Goal: Obtain resource: Obtain resource

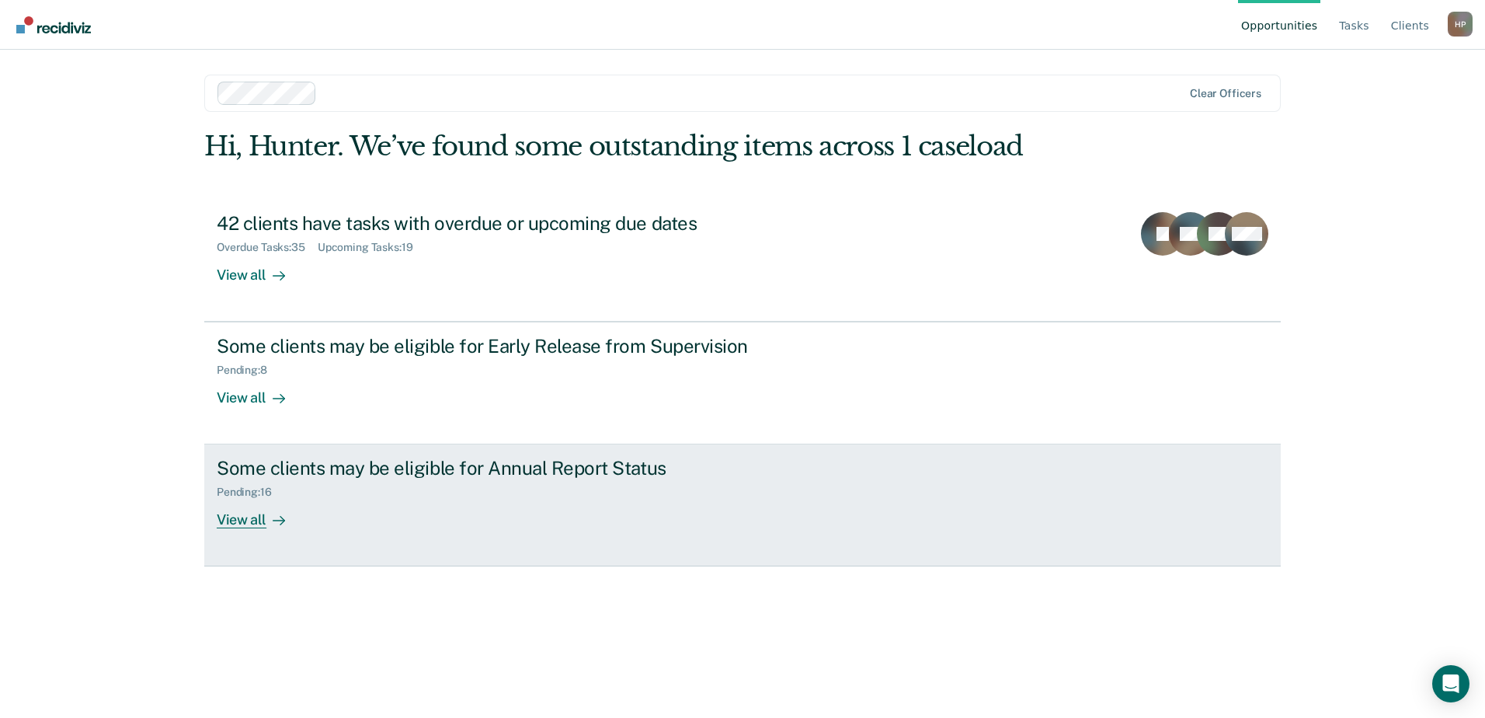
click at [281, 521] on icon at bounding box center [282, 520] width 4 height 9
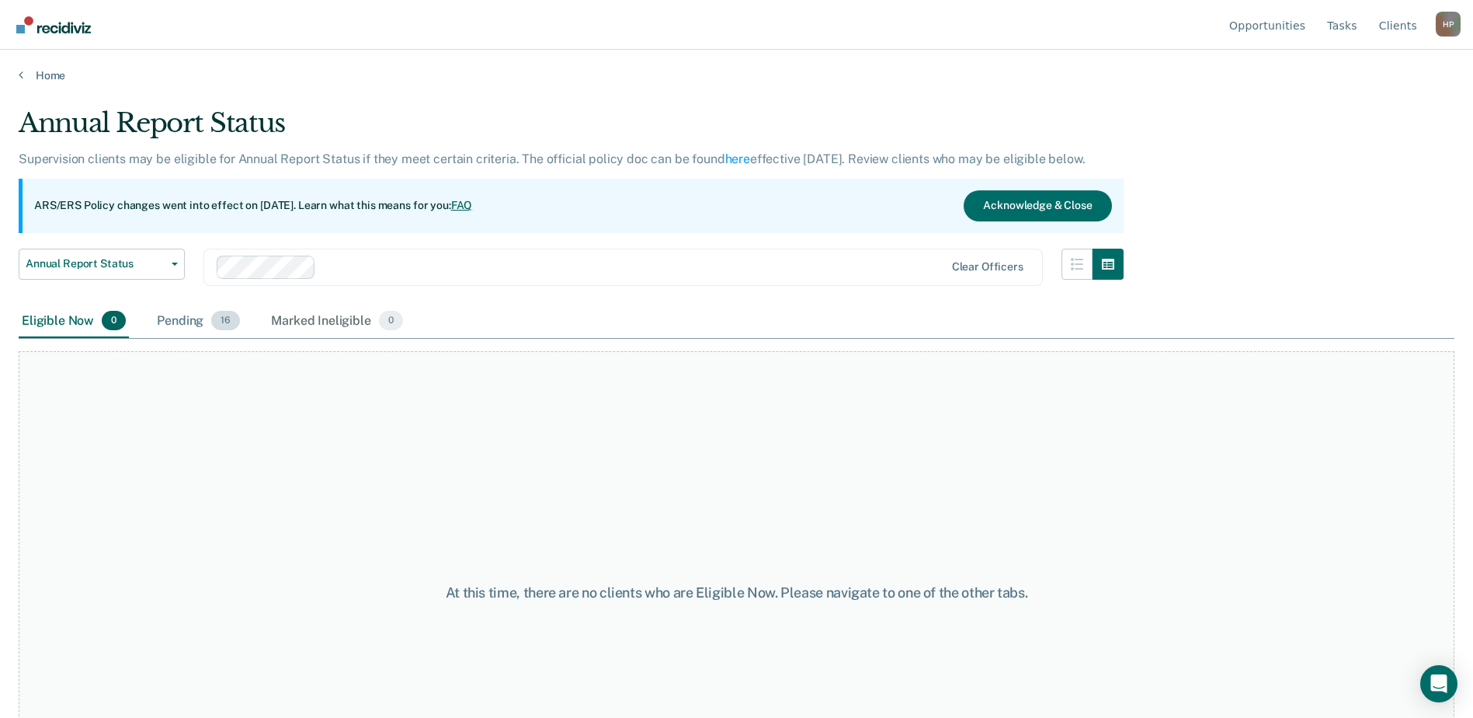
click at [178, 323] on div "Pending 16" at bounding box center [198, 321] width 89 height 34
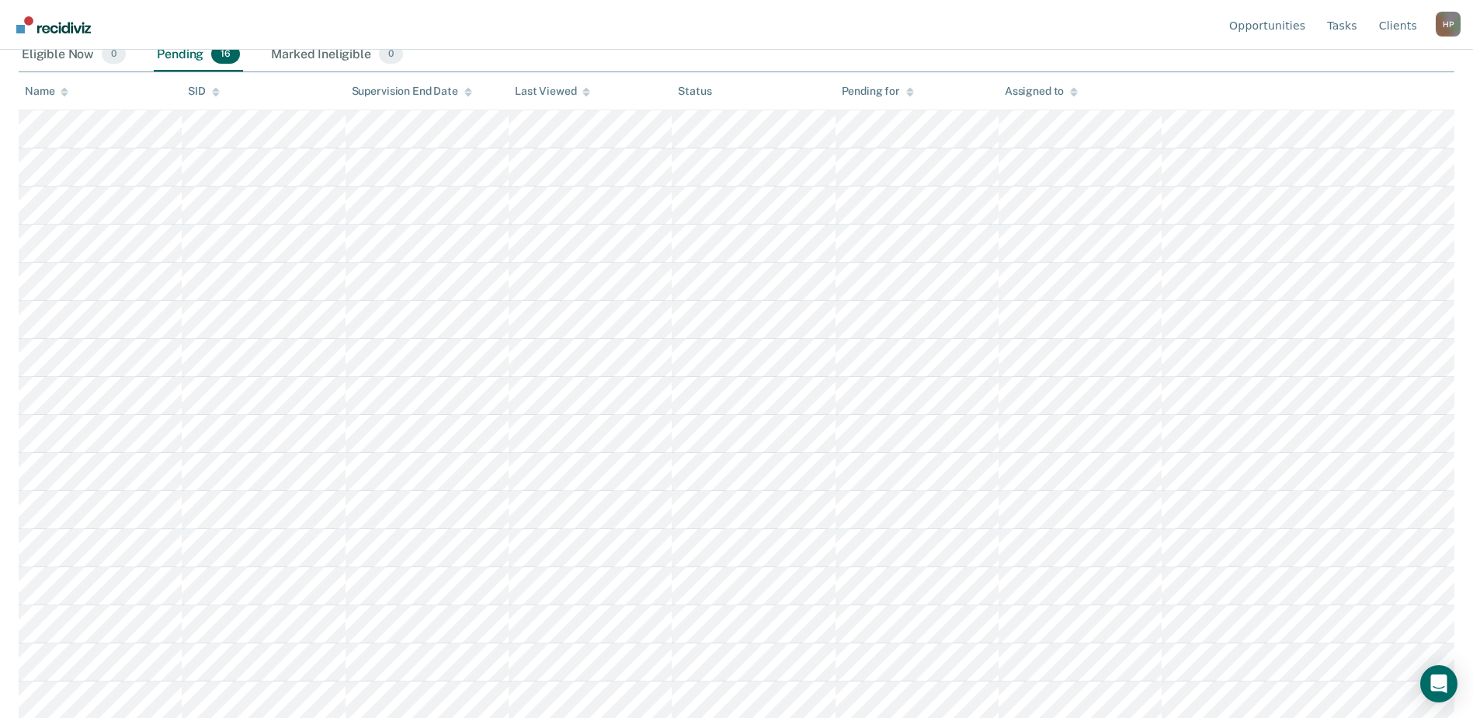
scroll to position [268, 0]
drag, startPoint x: 1380, startPoint y: 375, endPoint x: 1133, endPoint y: 57, distance: 402.9
click at [1145, 30] on nav "Opportunities Tasks Client s Hunter Pena H P Profile How it works Log Out" at bounding box center [736, 24] width 1448 height 49
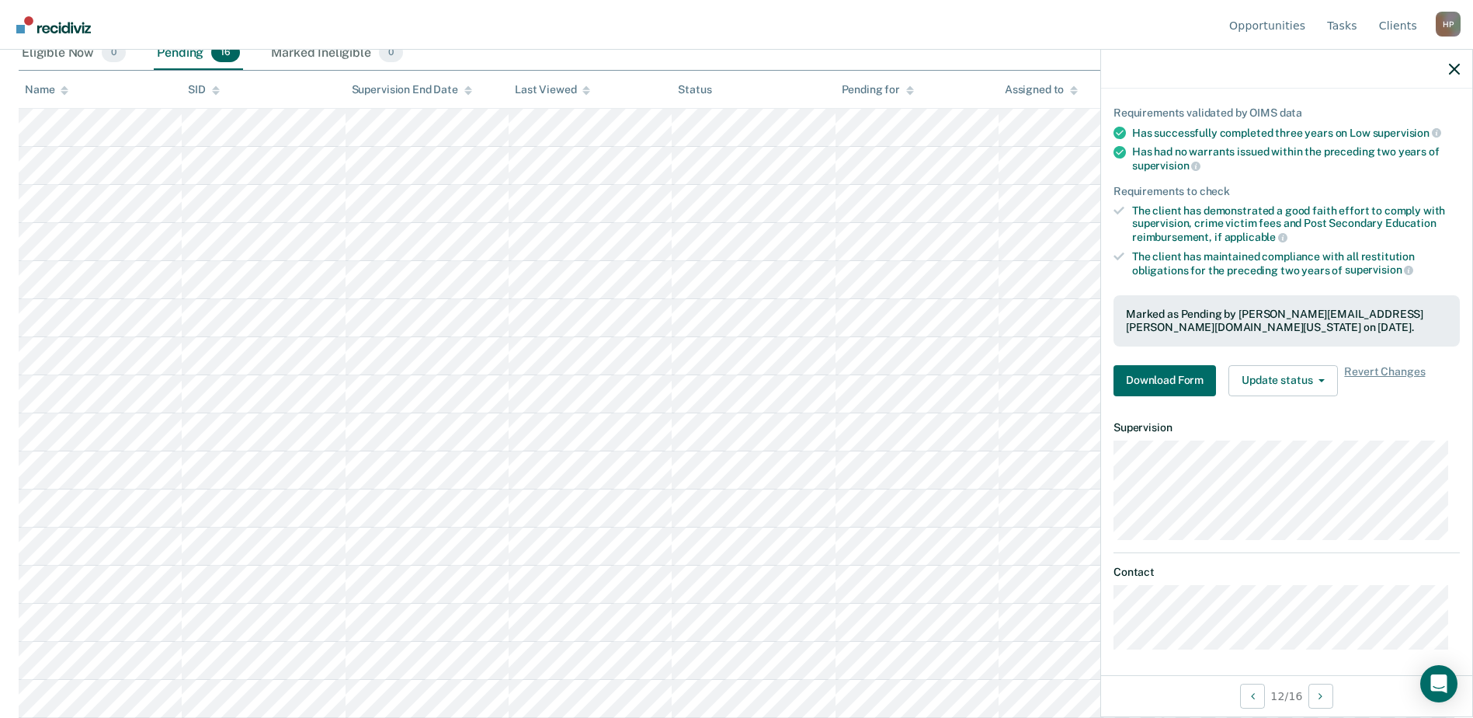
scroll to position [106, 0]
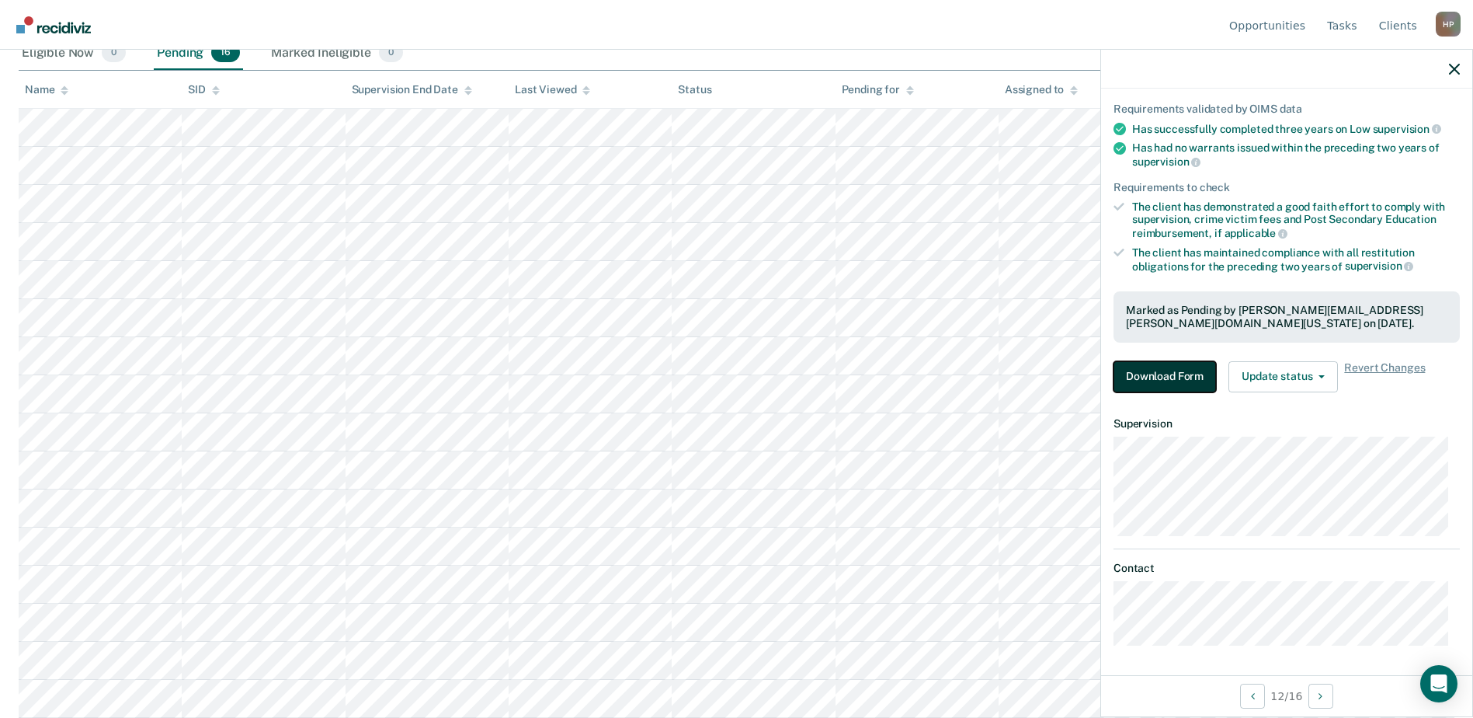
click at [1158, 372] on button "Download Form" at bounding box center [1165, 376] width 103 height 31
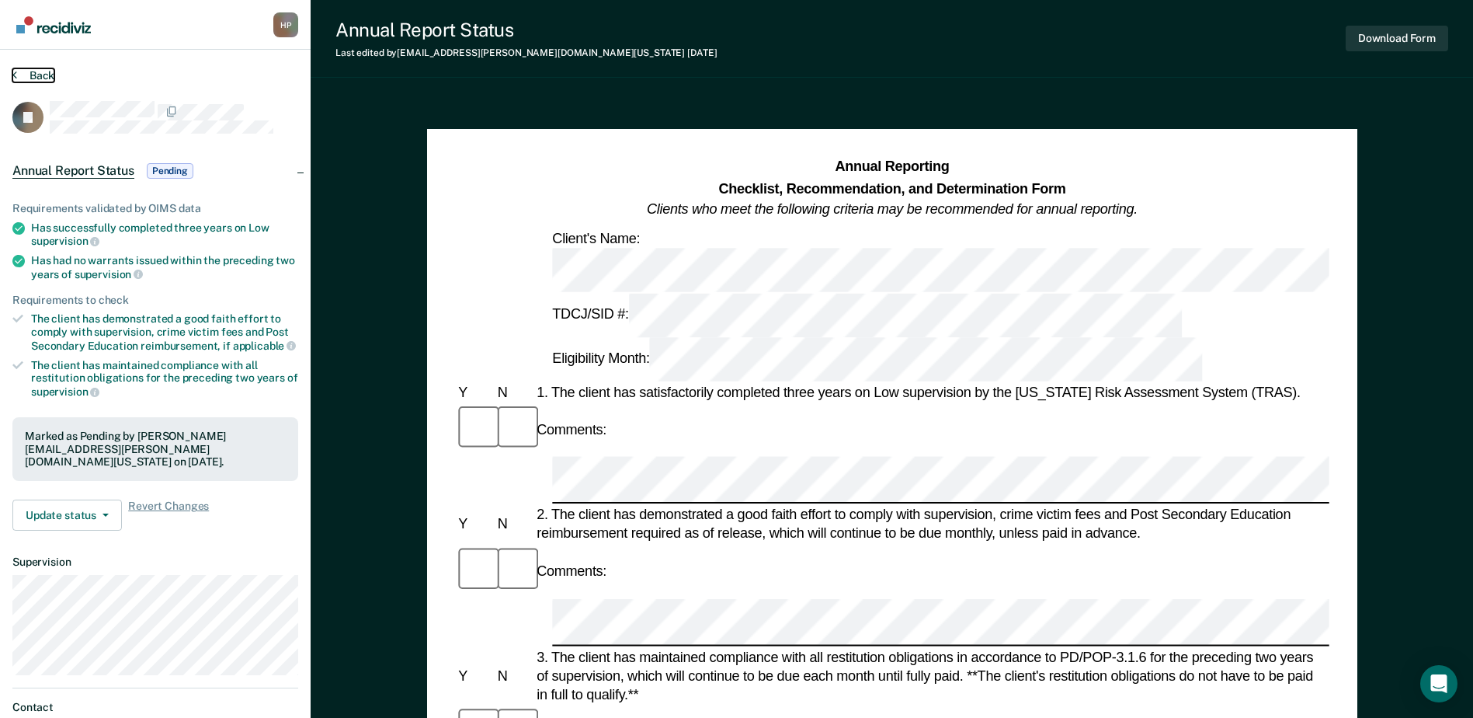
click at [47, 75] on button "Back" at bounding box center [33, 75] width 42 height 14
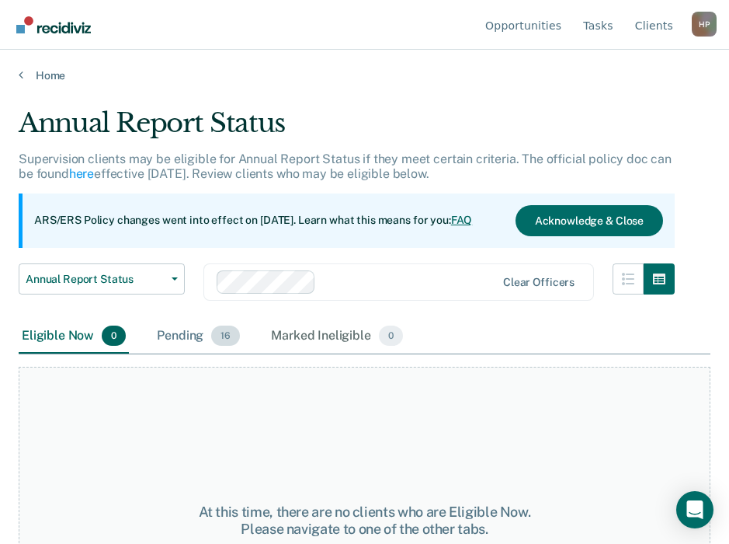
click at [180, 342] on div "Pending 16" at bounding box center [198, 336] width 89 height 34
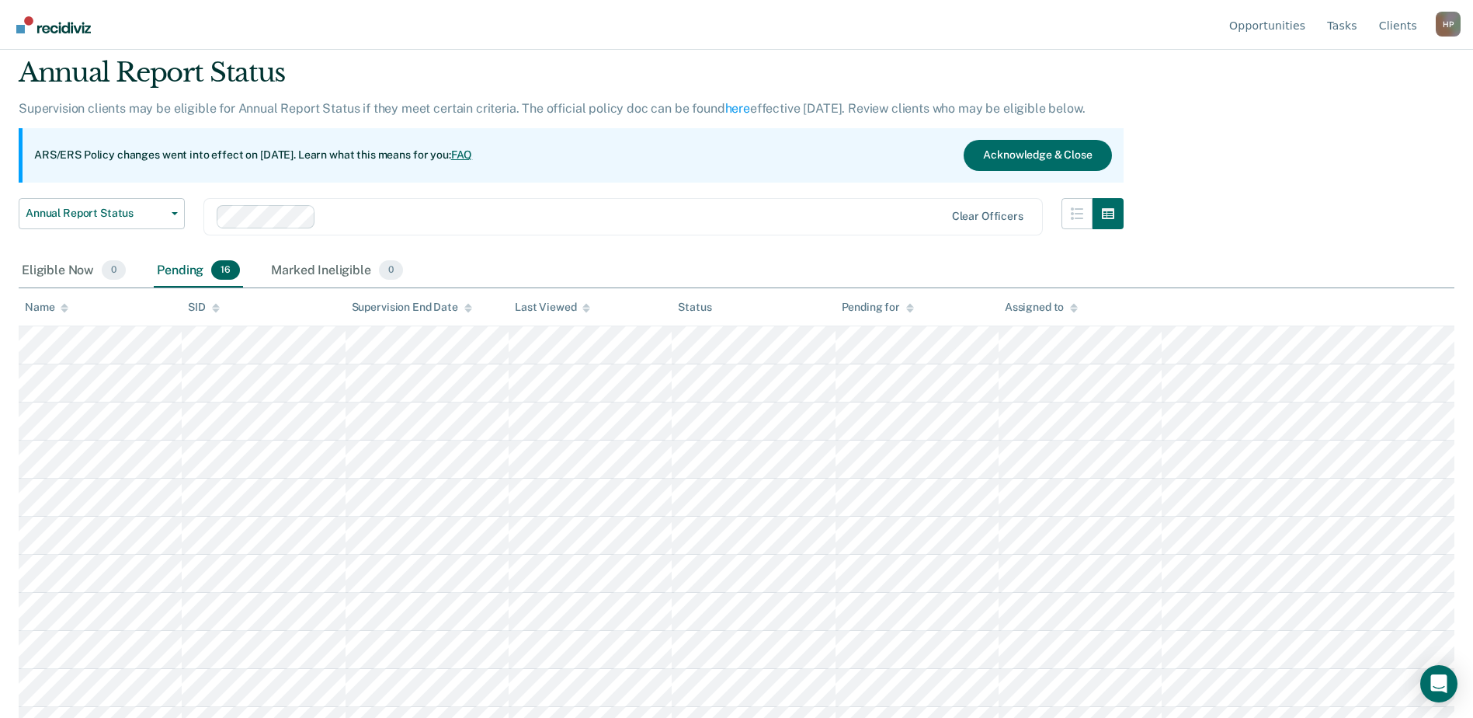
scroll to position [78, 0]
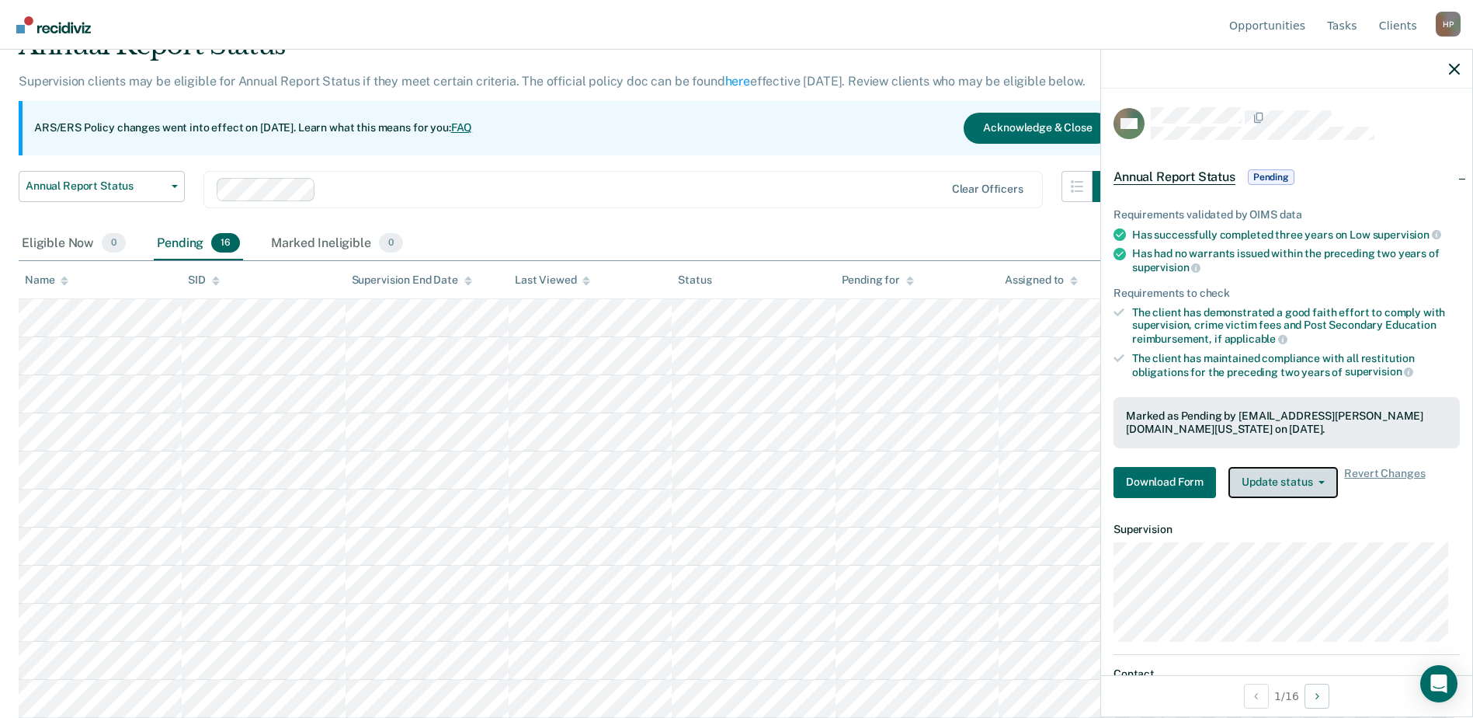
click at [1263, 472] on button "Update status" at bounding box center [1283, 482] width 109 height 31
click at [852, 176] on div "Clear officers" at bounding box center [622, 189] width 839 height 37
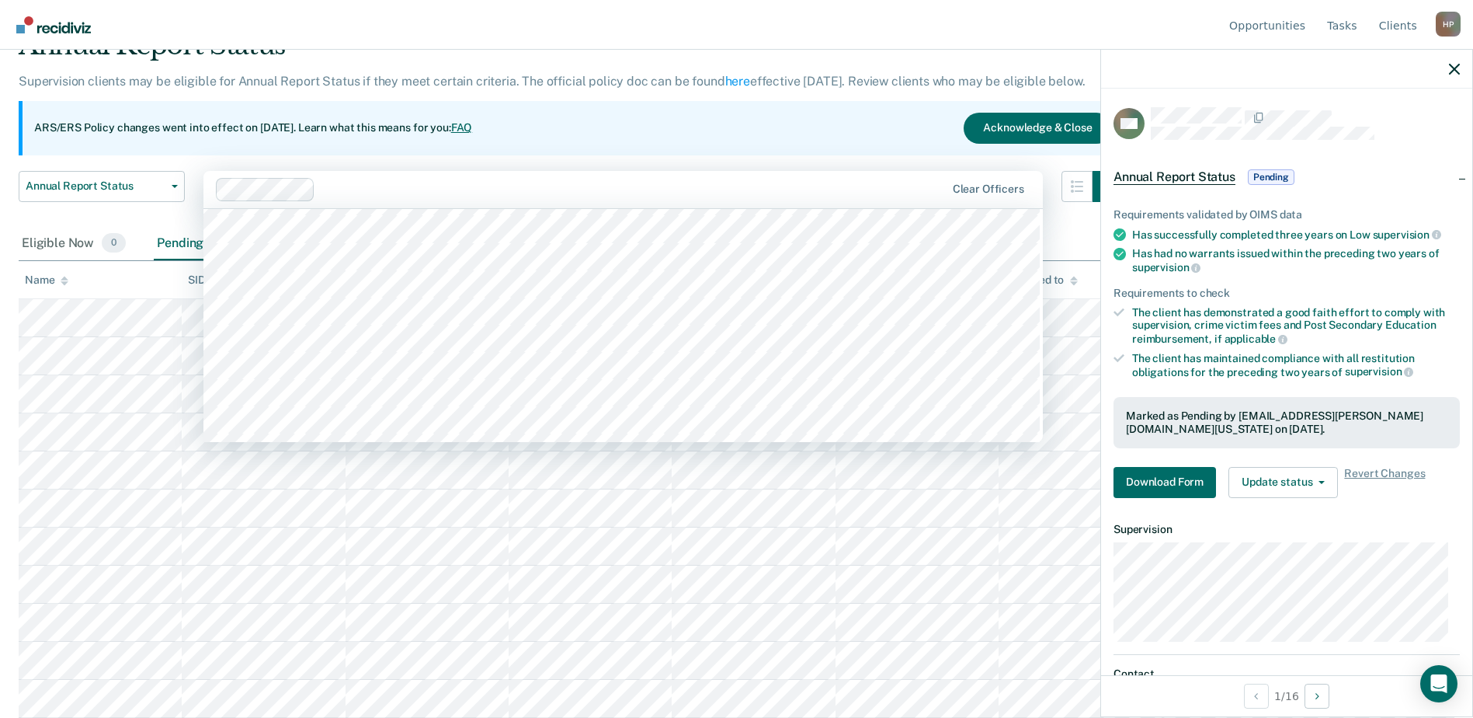
scroll to position [3417, 0]
click at [898, 40] on nav "Opportunities Tasks Client s Hunter Pena H P Profile How it works Log Out" at bounding box center [736, 24] width 1448 height 49
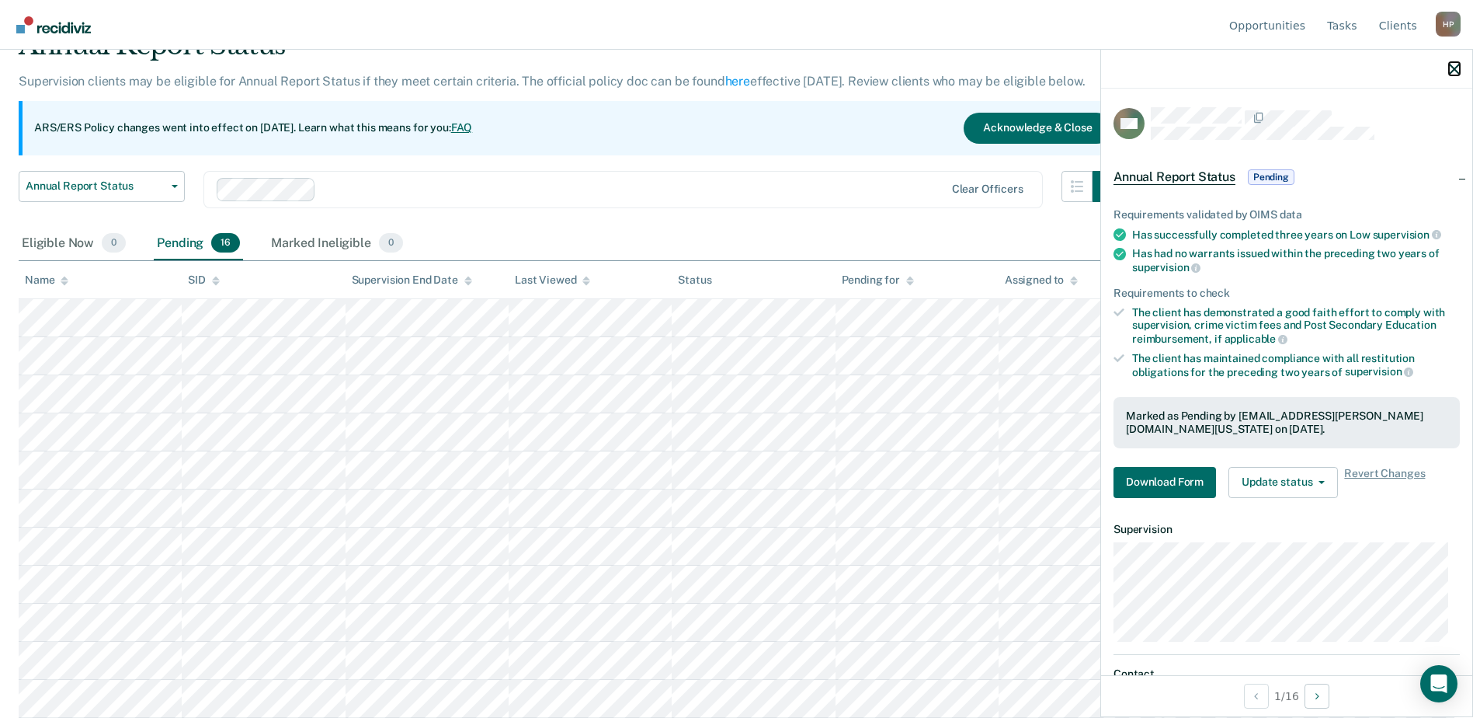
click at [1451, 68] on icon "button" at bounding box center [1454, 69] width 11 height 11
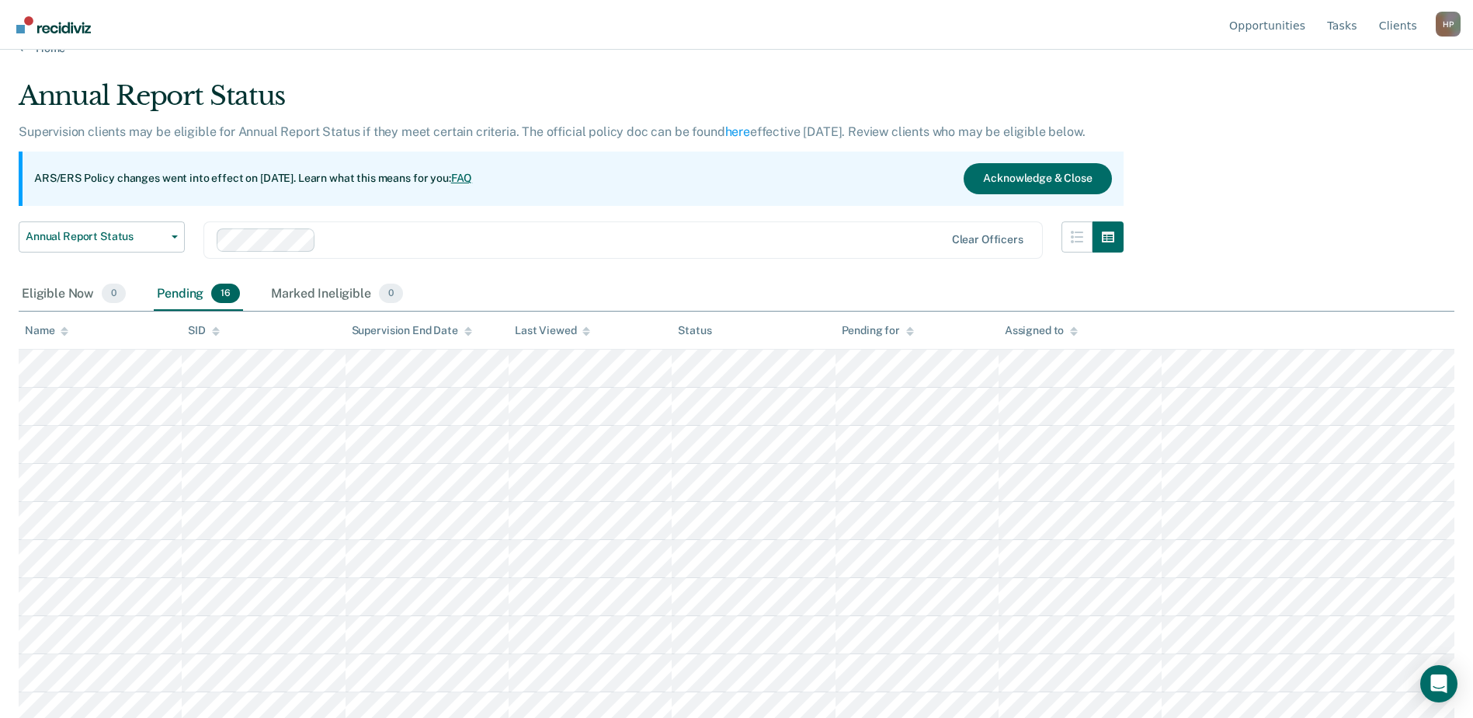
scroll to position [0, 0]
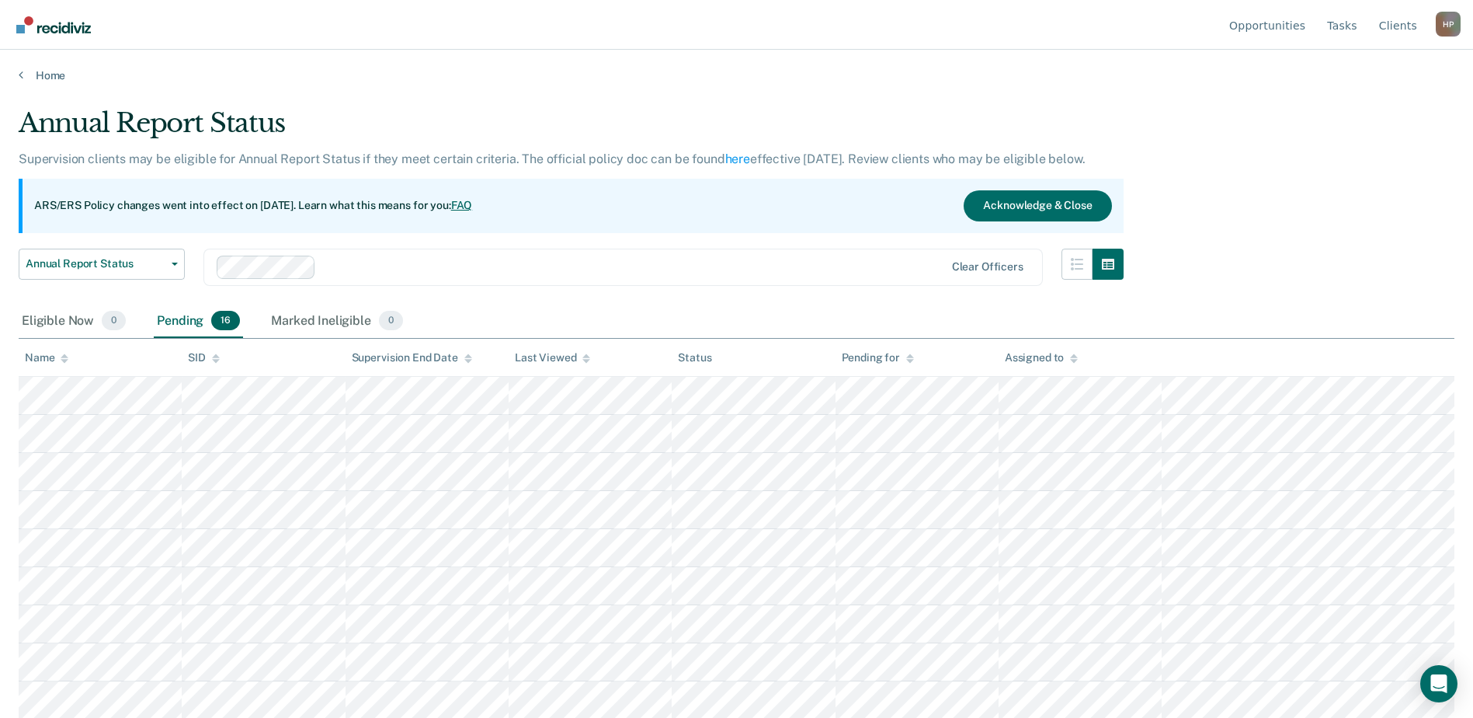
click at [1215, 204] on div "Annual Report Status Supervision clients may be eligible for Annual Report Stat…" at bounding box center [737, 354] width 1436 height 494
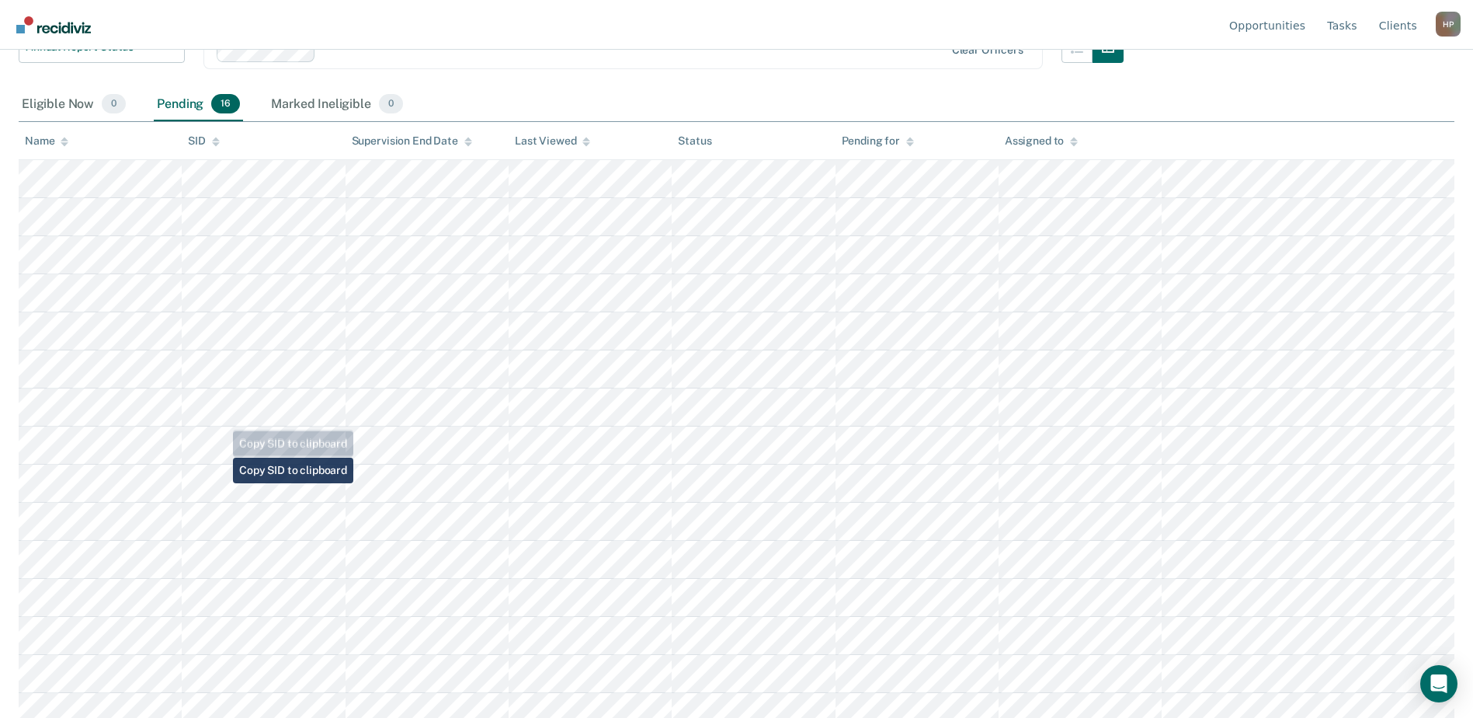
scroll to position [268, 0]
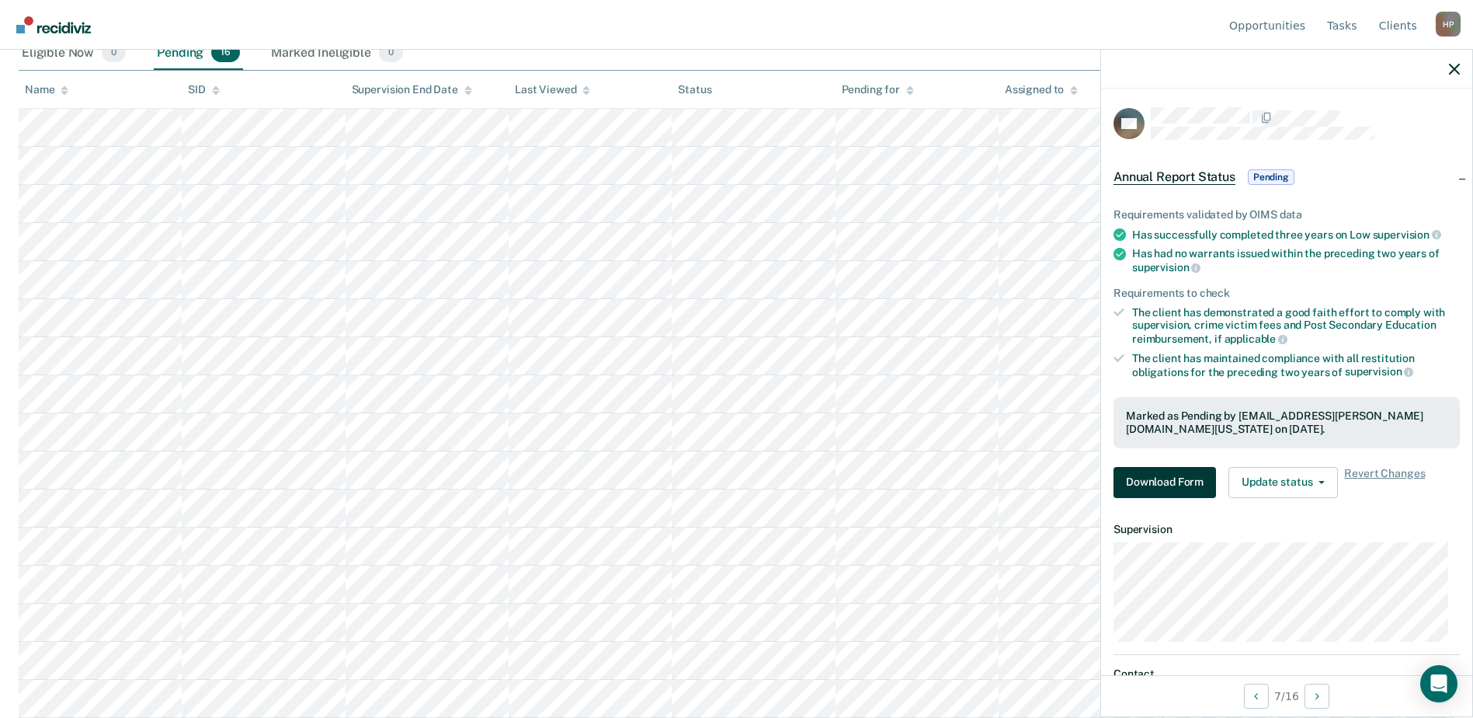
click at [1167, 497] on div "Requirements validated by OIMS data Has successfully completed three years on L…" at bounding box center [1286, 346] width 371 height 327
click at [1169, 478] on button "Download Form" at bounding box center [1165, 482] width 103 height 31
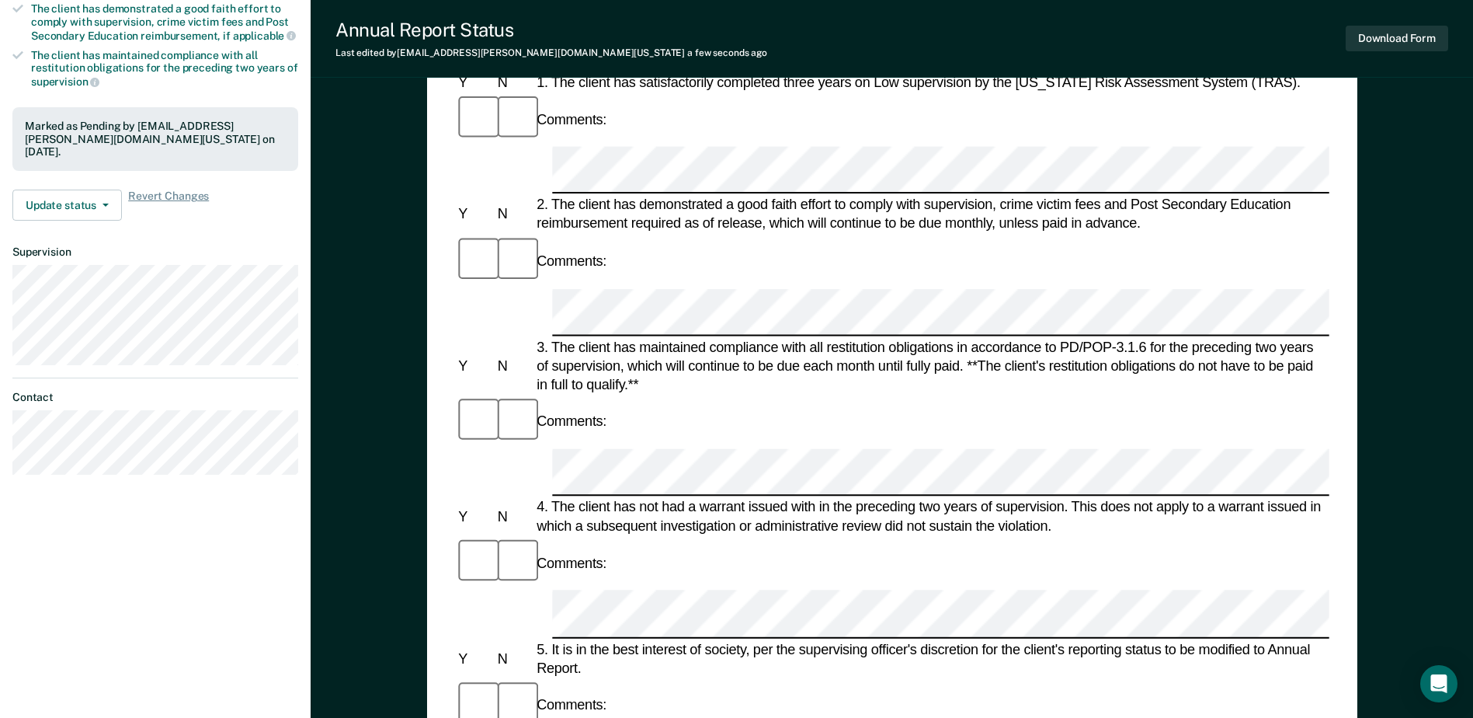
scroll to position [311, 0]
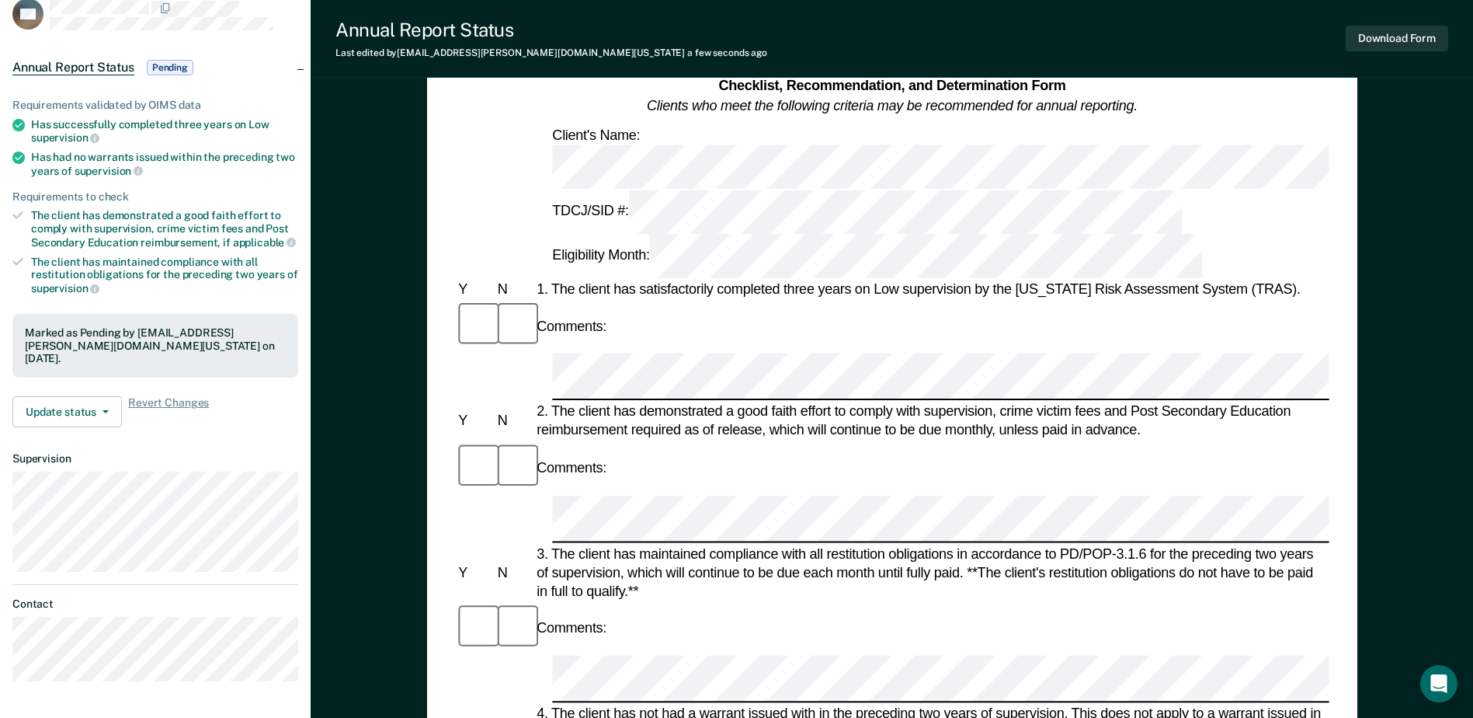
scroll to position [0, 0]
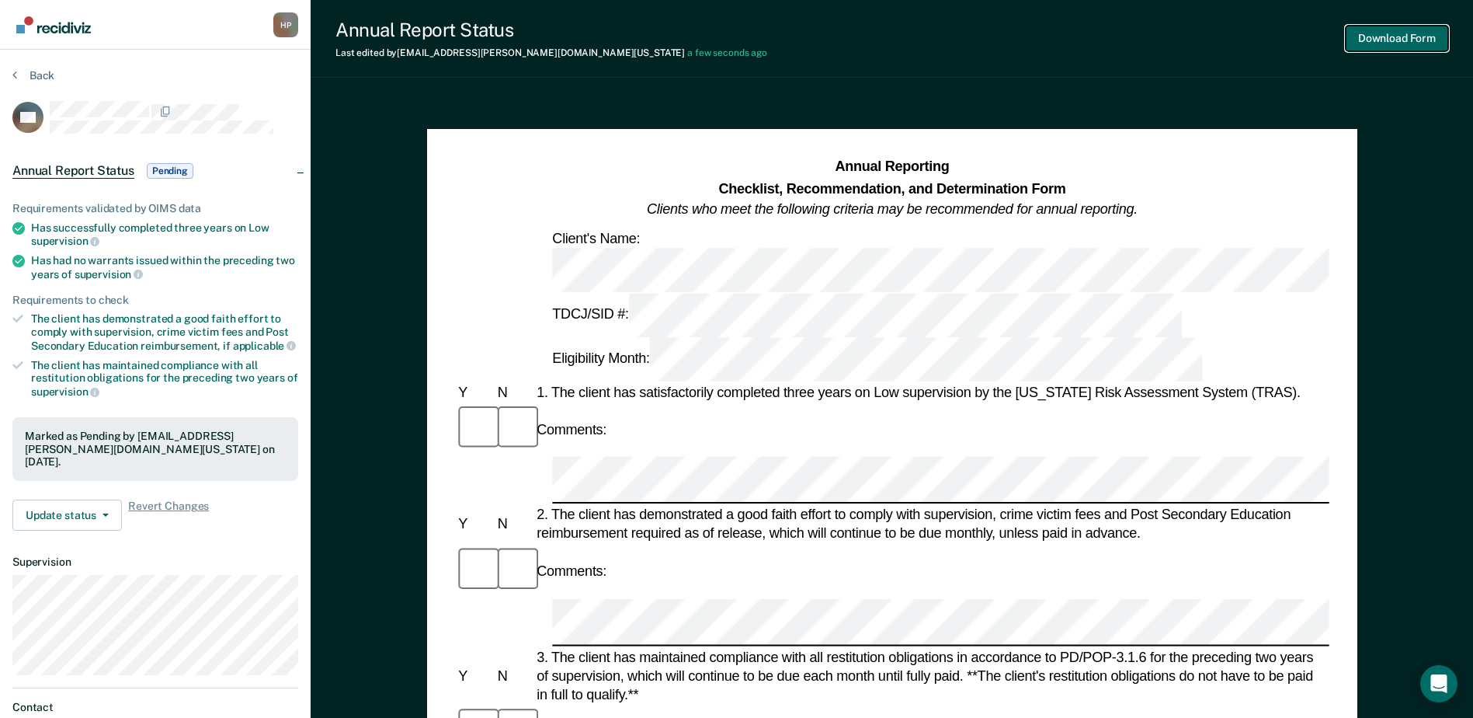
click at [1403, 34] on button "Download Form" at bounding box center [1397, 39] width 103 height 26
